Goal: Use online tool/utility: Use online tool/utility

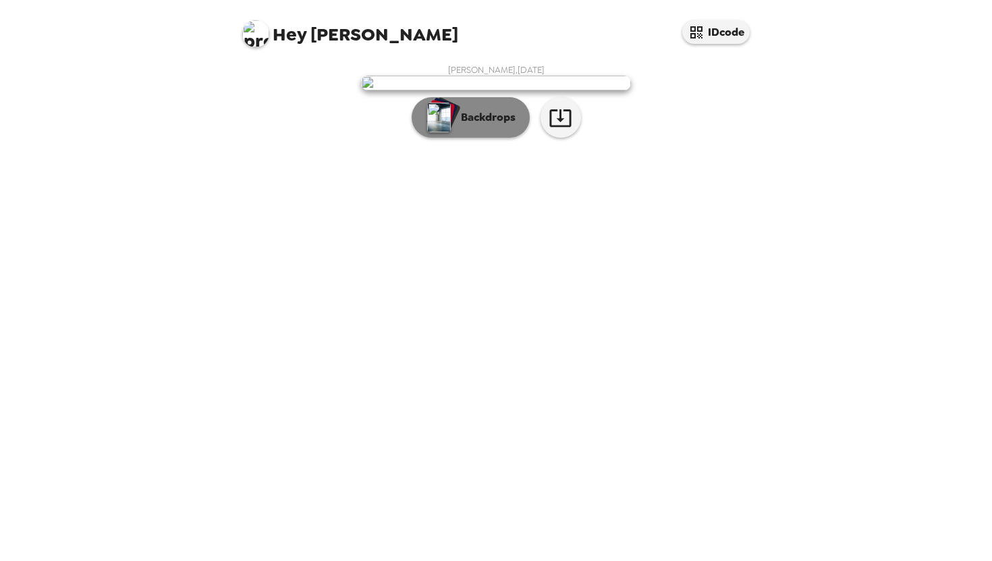
click at [472, 138] on button "Backdrops" at bounding box center [471, 117] width 118 height 40
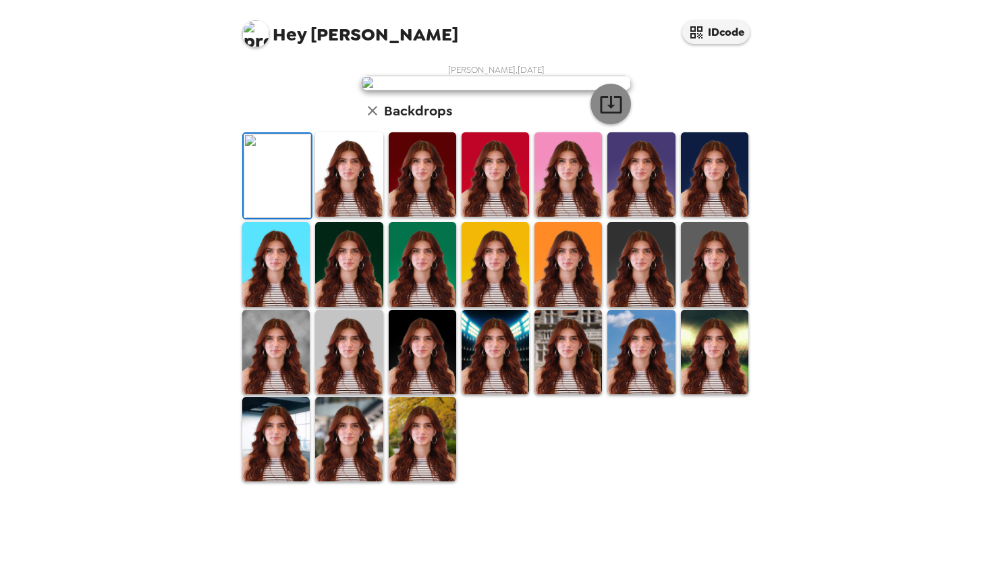
click at [601, 113] on icon "button" at bounding box center [611, 105] width 22 height 18
click at [537, 90] on img at bounding box center [496, 83] width 270 height 15
